Goal: Navigation & Orientation: Find specific page/section

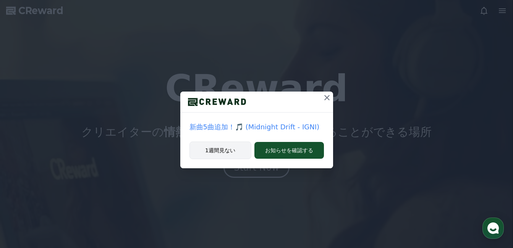
click at [233, 145] on button "1週間見ない" at bounding box center [220, 151] width 62 height 18
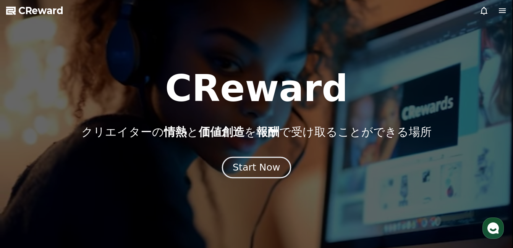
click at [254, 173] on div "Start Now" at bounding box center [255, 167] width 47 height 13
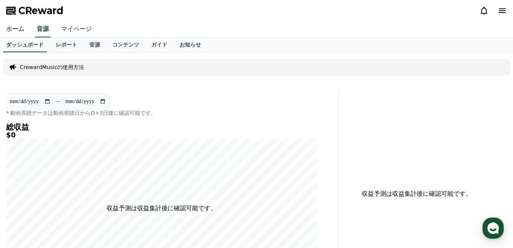
click at [75, 26] on link "マイページ" at bounding box center [76, 29] width 43 height 16
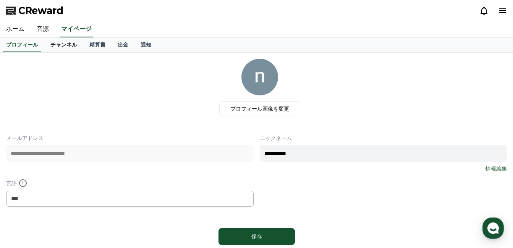
click at [57, 47] on link "チャンネル" at bounding box center [63, 45] width 39 height 15
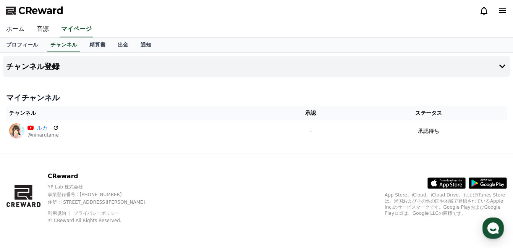
click at [17, 31] on link "ホーム" at bounding box center [15, 29] width 31 height 16
click at [37, 31] on link "音源" at bounding box center [43, 29] width 24 height 16
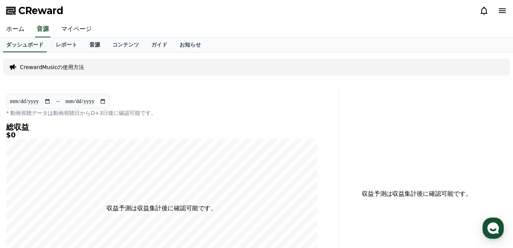
click at [83, 48] on link "音源" at bounding box center [94, 45] width 23 height 15
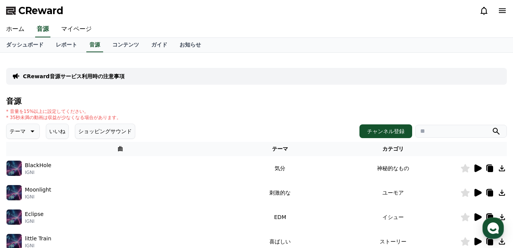
scroll to position [217, 0]
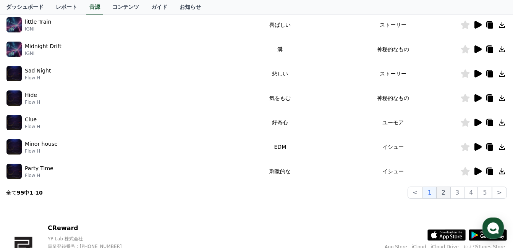
click at [450, 196] on button "2" at bounding box center [443, 193] width 14 height 12
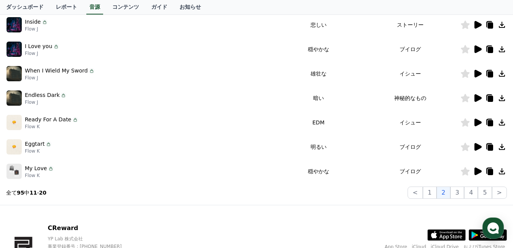
click at [479, 75] on icon at bounding box center [477, 74] width 7 height 8
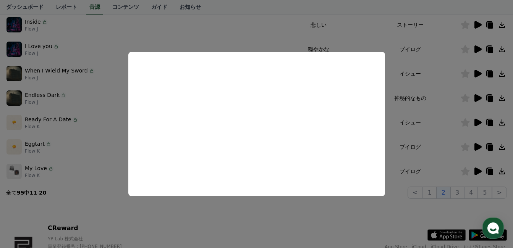
click at [393, 161] on button "close modal" at bounding box center [256, 124] width 513 height 248
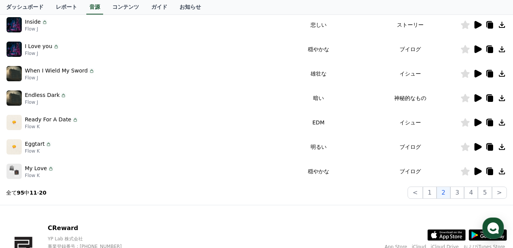
click at [478, 124] on icon at bounding box center [477, 123] width 7 height 8
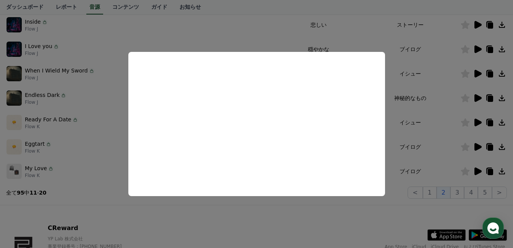
click at [399, 166] on button "close modal" at bounding box center [256, 124] width 513 height 248
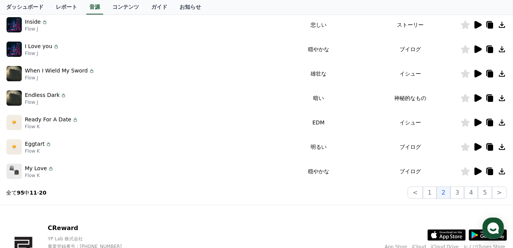
click at [477, 149] on icon at bounding box center [477, 147] width 7 height 8
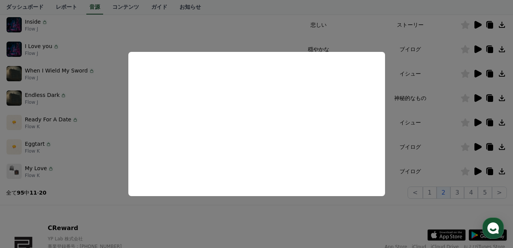
click at [411, 132] on button "close modal" at bounding box center [256, 124] width 513 height 248
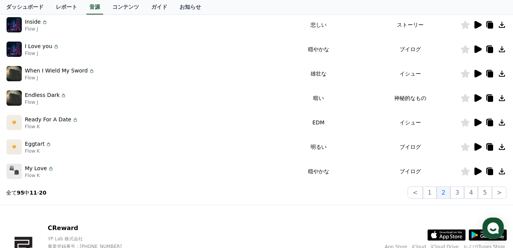
click at [482, 145] on div at bounding box center [483, 146] width 46 height 9
click at [473, 146] on icon at bounding box center [477, 146] width 9 height 9
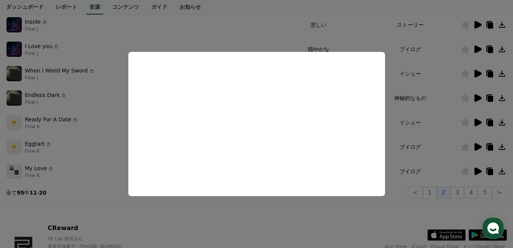
click at [428, 156] on button "close modal" at bounding box center [256, 124] width 513 height 248
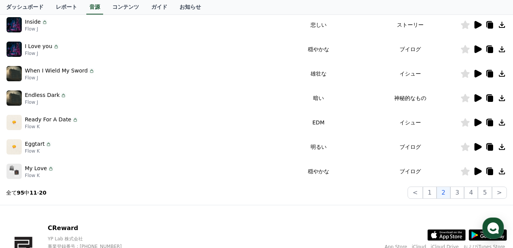
click at [479, 173] on icon at bounding box center [477, 172] width 7 height 8
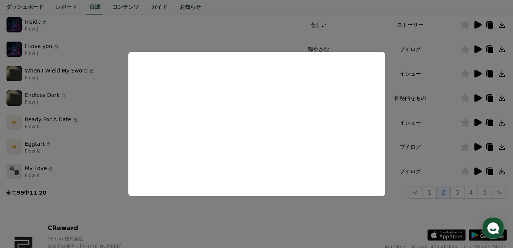
click at [423, 169] on button "close modal" at bounding box center [256, 124] width 513 height 248
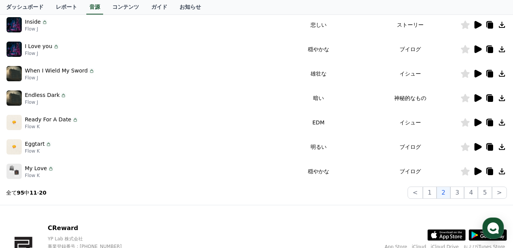
click at [504, 148] on icon at bounding box center [501, 147] width 6 height 6
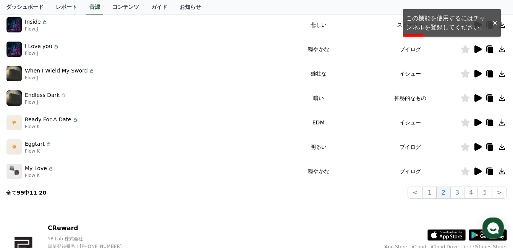
click at [470, 25] on div at bounding box center [483, 24] width 46 height 9
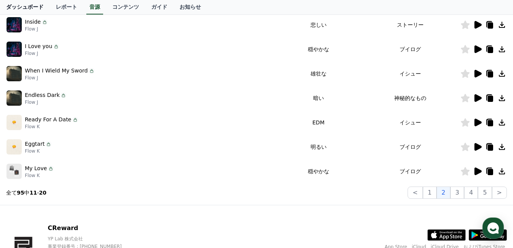
click at [23, 10] on link "ダッシュボード" at bounding box center [25, 7] width 50 height 15
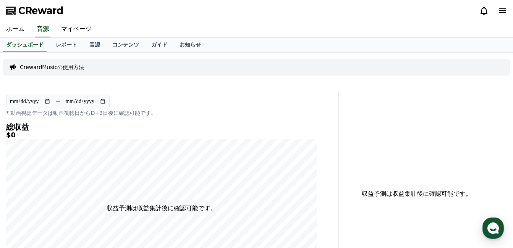
click at [17, 33] on link "ホーム" at bounding box center [15, 29] width 31 height 16
click at [72, 31] on link "マイページ" at bounding box center [76, 29] width 43 height 16
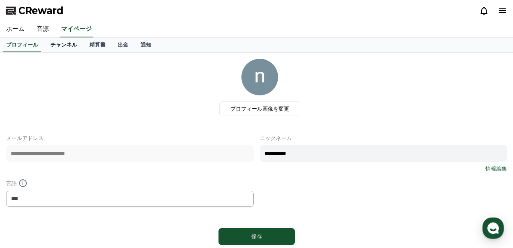
click at [56, 46] on link "チャンネル" at bounding box center [63, 45] width 39 height 15
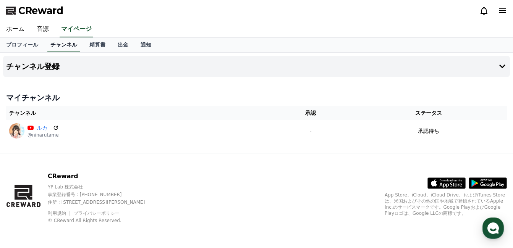
click at [56, 46] on link "チャンネル" at bounding box center [63, 45] width 33 height 15
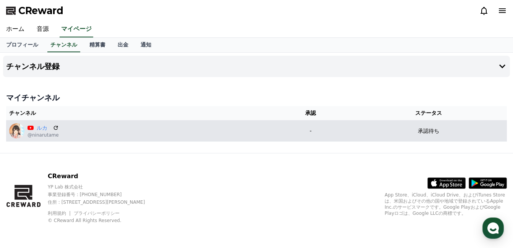
click at [220, 128] on div "ルカ @ninarutame" at bounding box center [138, 130] width 258 height 15
click at [45, 127] on link "ルカ" at bounding box center [43, 128] width 13 height 8
